Goal: Information Seeking & Learning: Find specific fact

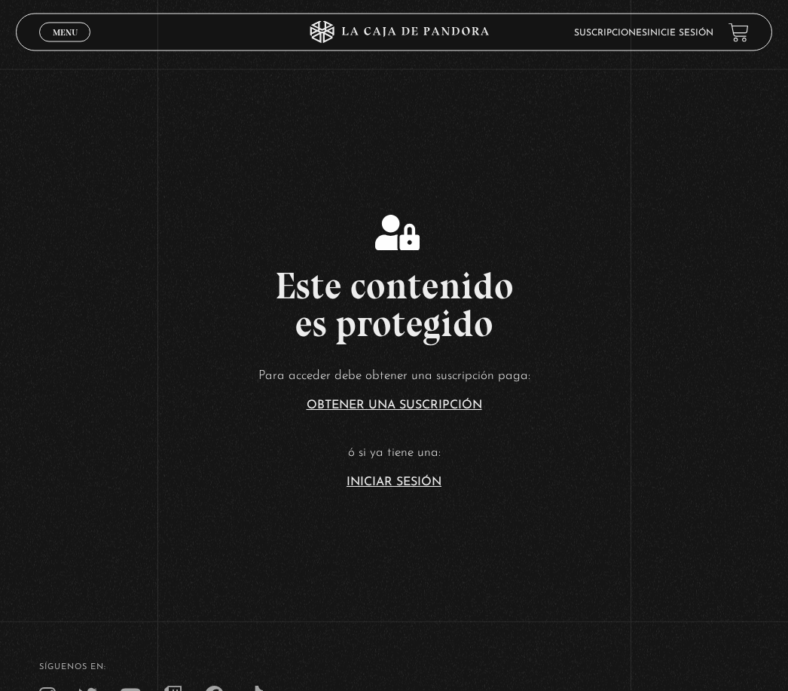
scroll to position [185, 0]
click at [357, 488] on link "Iniciar Sesión" at bounding box center [393, 482] width 95 height 12
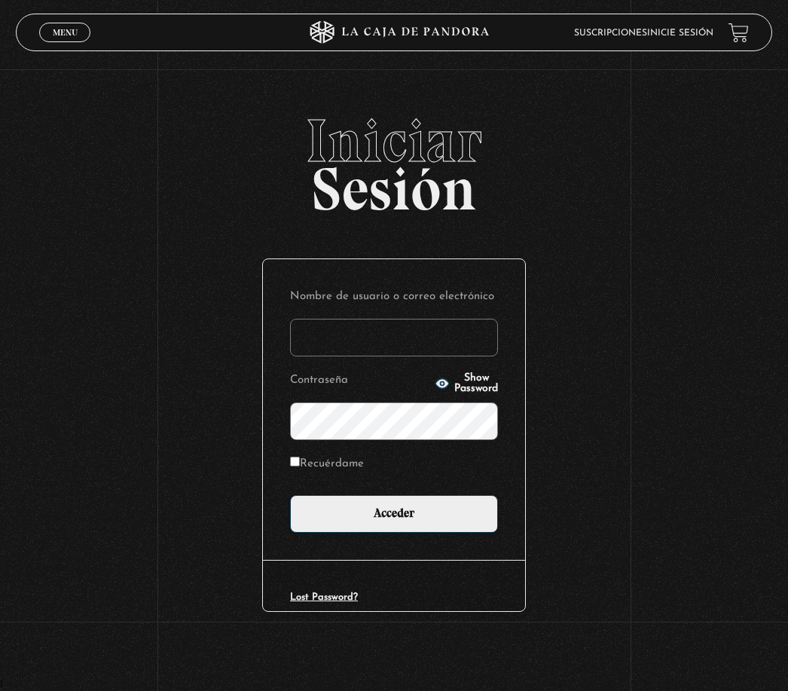
type input "[EMAIL_ADDRESS][DOMAIN_NAME]"
click at [394, 520] on input "Acceder" at bounding box center [394, 514] width 208 height 38
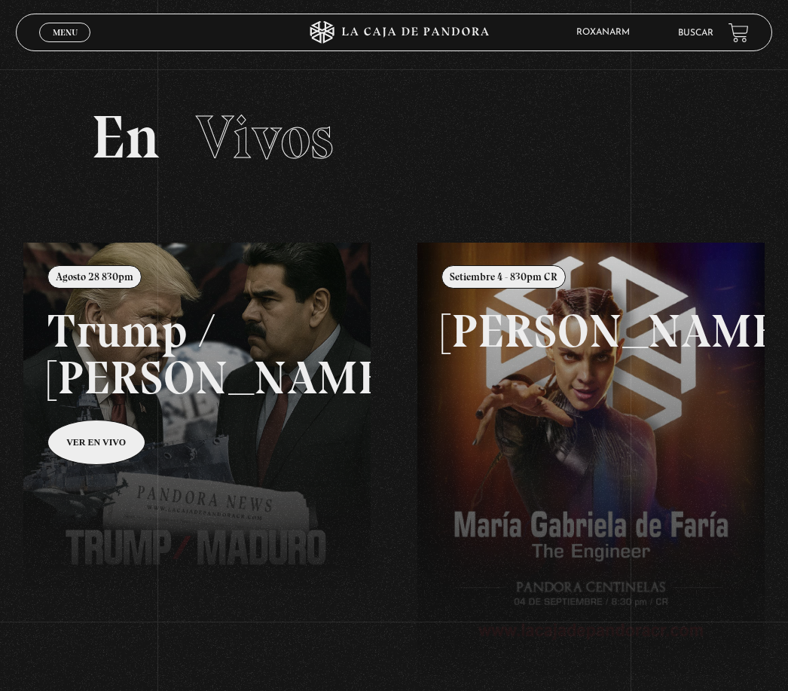
click at [694, 29] on link "Buscar" at bounding box center [695, 33] width 35 height 9
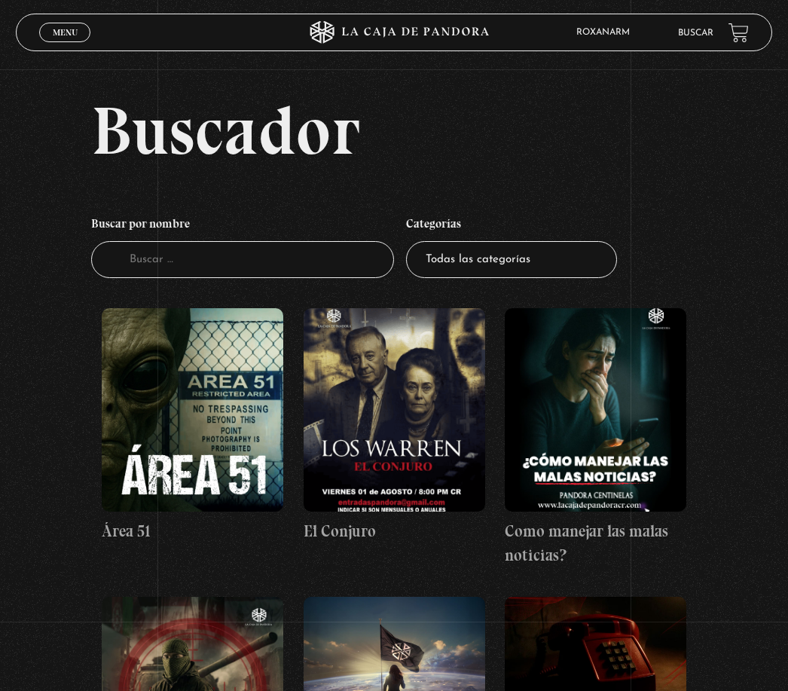
scroll to position [19, 0]
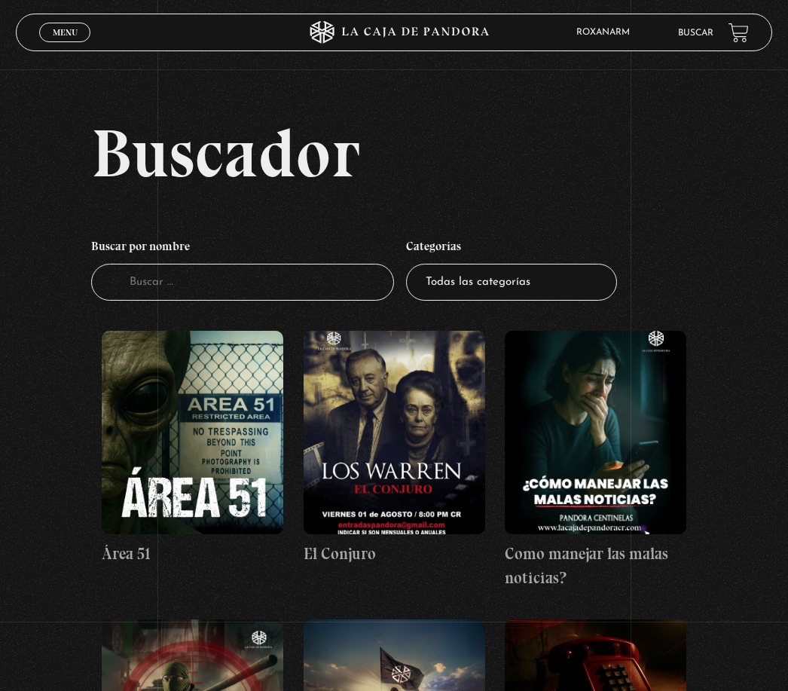
click at [281, 277] on input "Buscador" at bounding box center [242, 282] width 303 height 37
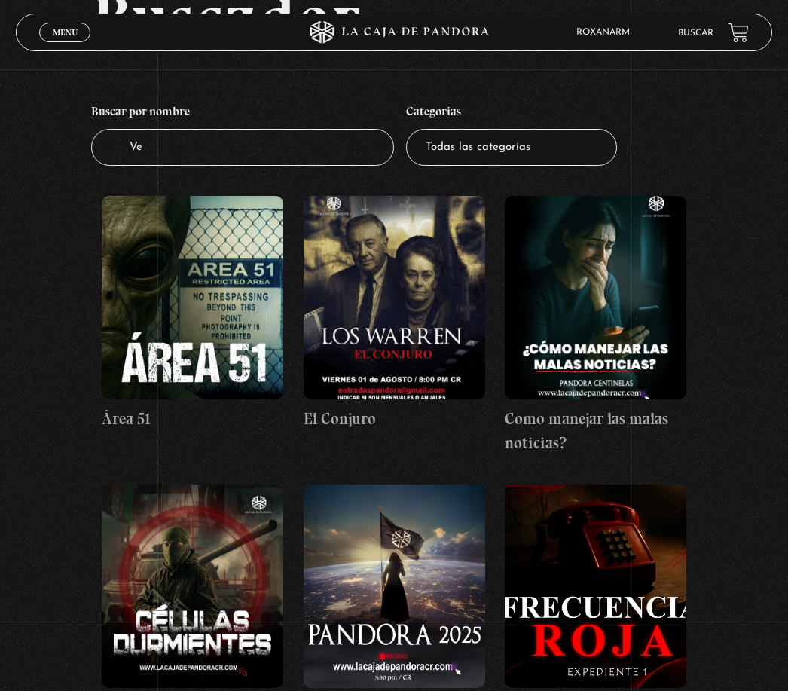
scroll to position [153, 0]
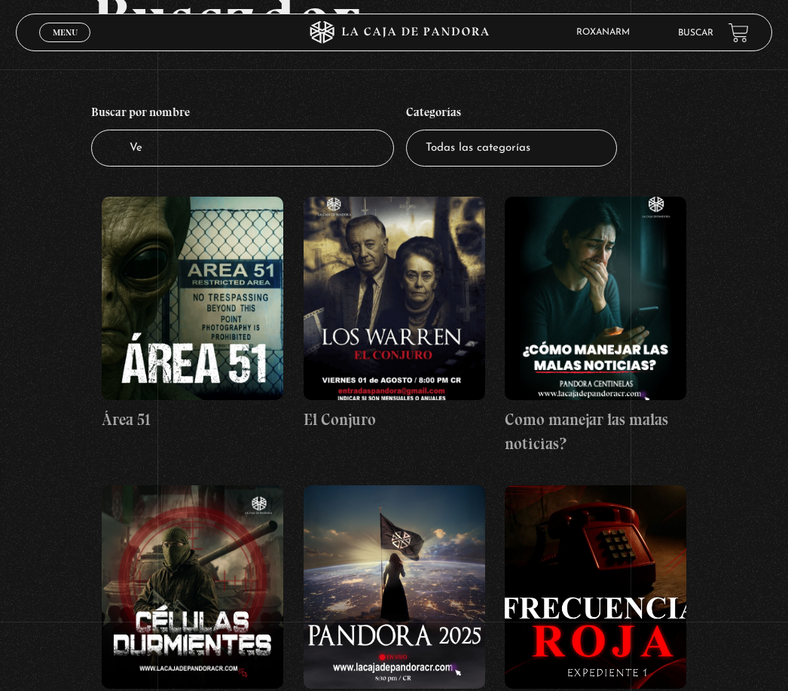
type input "V"
type input "Proverbios"
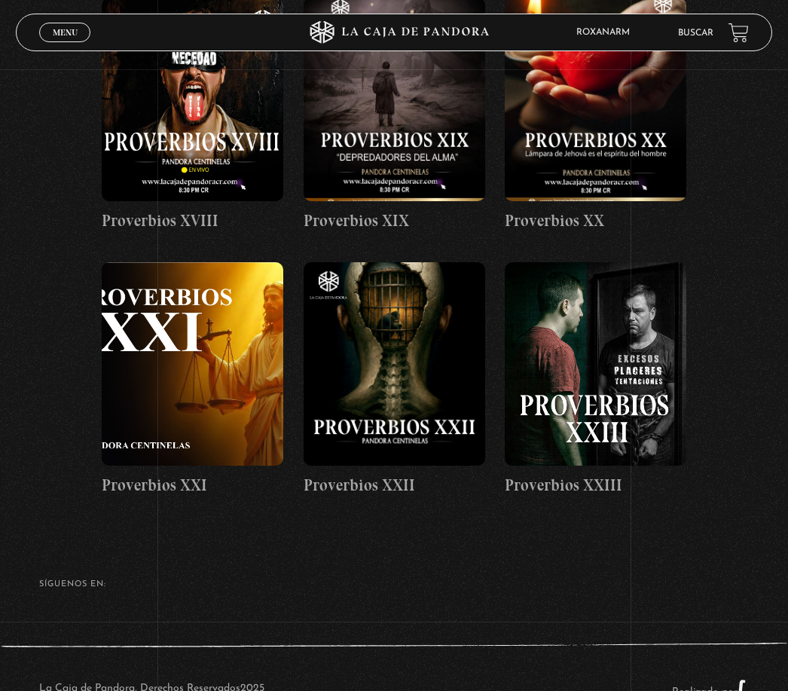
scroll to position [1701, 0]
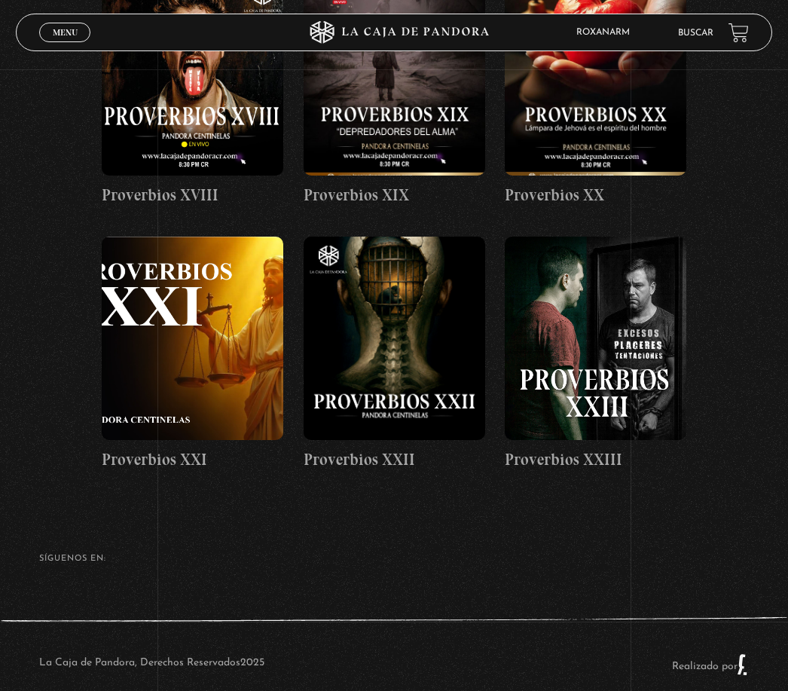
click at [642, 405] on figure at bounding box center [595, 337] width 181 height 203
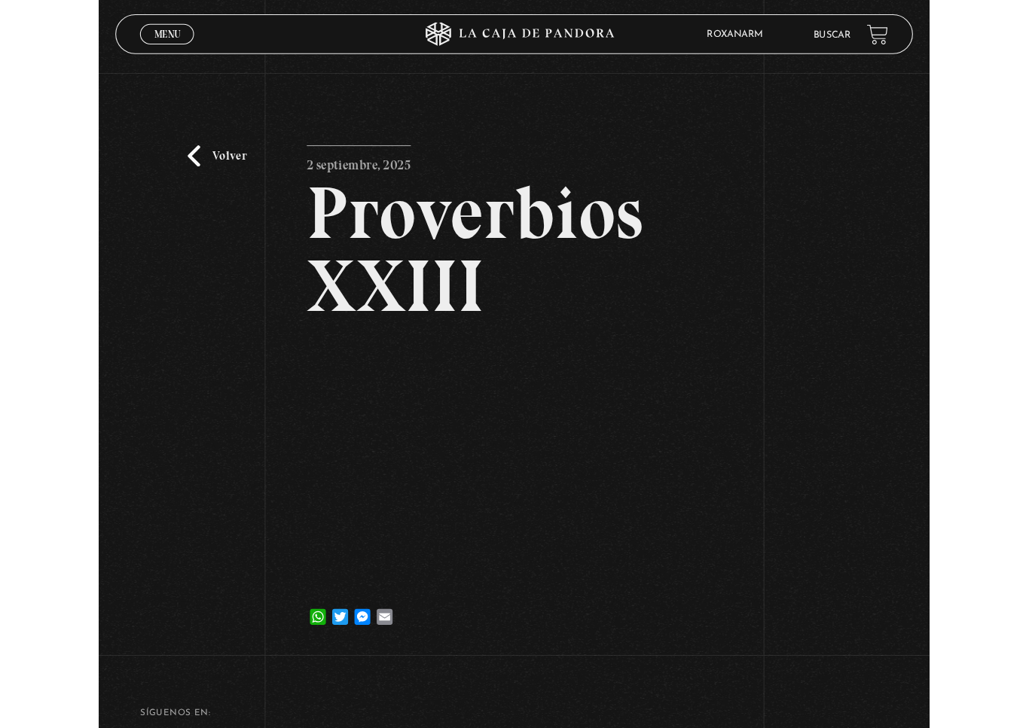
scroll to position [18, 0]
